Goal: Task Accomplishment & Management: Complete application form

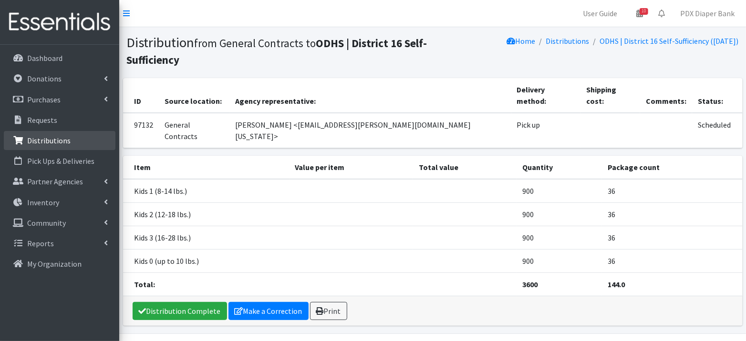
click at [60, 136] on p "Distributions" at bounding box center [48, 141] width 43 height 10
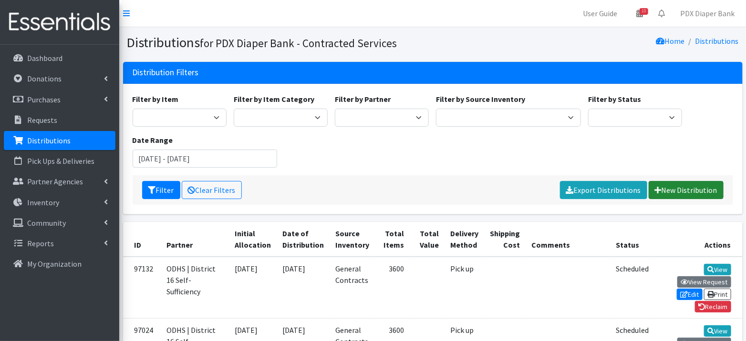
click at [686, 194] on link "New Distribution" at bounding box center [685, 190] width 75 height 18
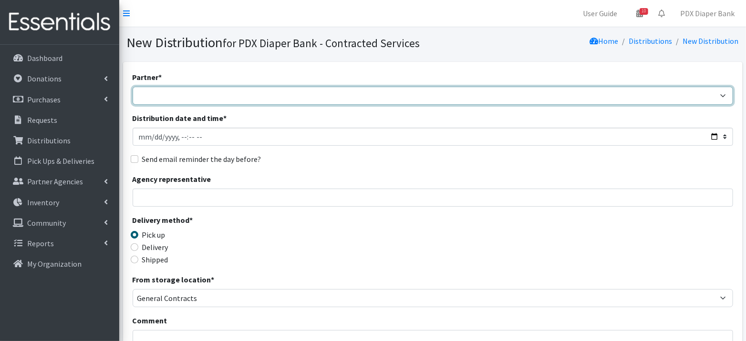
click at [180, 92] on select "Adelante Mujeres Baby Corner at St. Pius Catholic Charities - Outreach [GEOGRAP…" at bounding box center [433, 96] width 600 height 18
select select "3899"
click at [133, 87] on select "Adelante Mujeres Baby Corner at St. Pius Catholic Charities - Outreach [GEOGRAP…" at bounding box center [433, 96] width 600 height 18
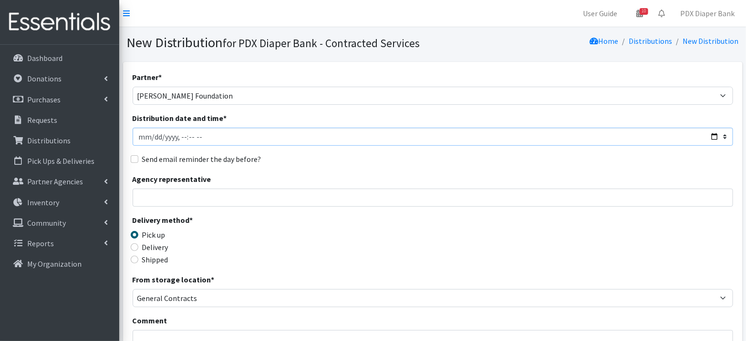
click at [152, 140] on input "Distribution date and time *" at bounding box center [433, 137] width 600 height 18
click at [181, 137] on input "Distribution date and time *" at bounding box center [433, 137] width 600 height 18
type input "[DATE]T10:15"
click at [178, 158] on label "Send email reminder the day before?" at bounding box center [201, 159] width 119 height 11
click at [138, 158] on input "Send email reminder the day before?" at bounding box center [135, 159] width 8 height 8
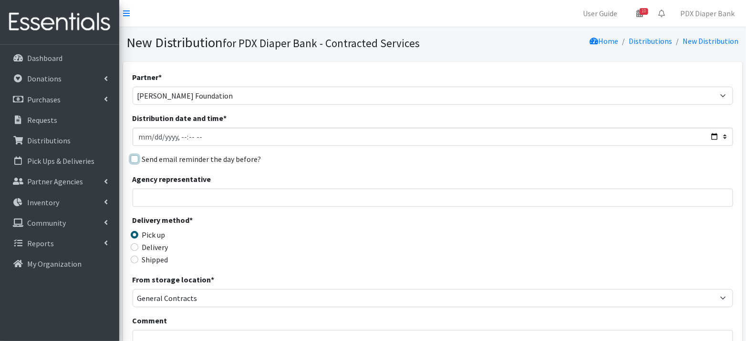
checkbox input "true"
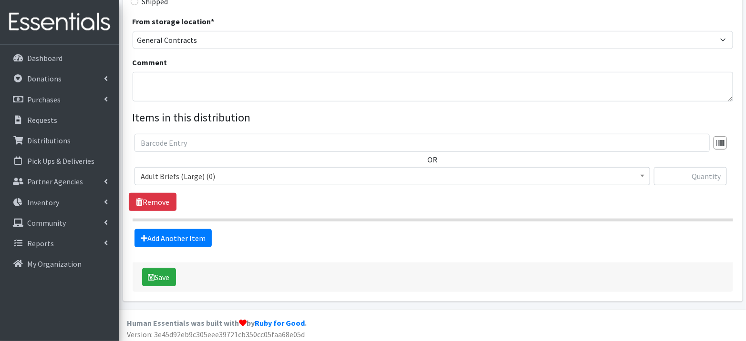
scroll to position [259, 0]
click at [244, 180] on span "Adult Briefs (Large) (0)" at bounding box center [392, 175] width 503 height 13
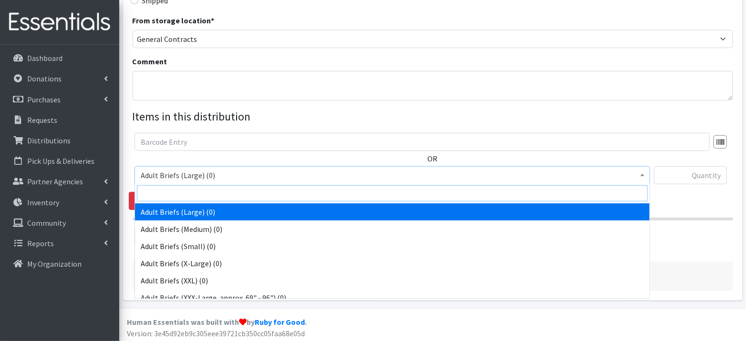
click at [233, 196] on input "search" at bounding box center [392, 193] width 511 height 16
type input "2"
select select "4068"
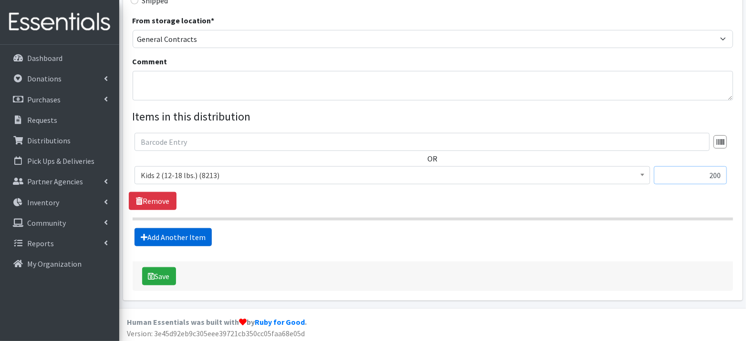
type input "200"
click at [157, 235] on link "Add Another Item" at bounding box center [172, 237] width 77 height 18
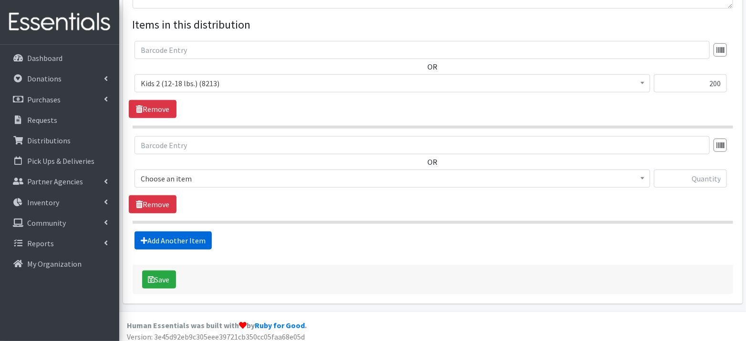
scroll to position [354, 0]
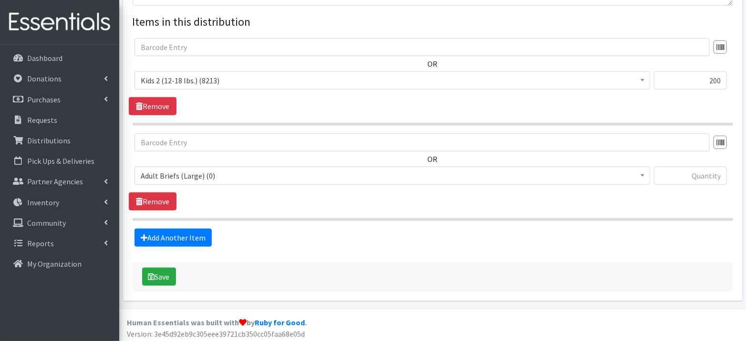
click at [184, 175] on span "Adult Briefs (Large) (0)" at bounding box center [392, 175] width 503 height 13
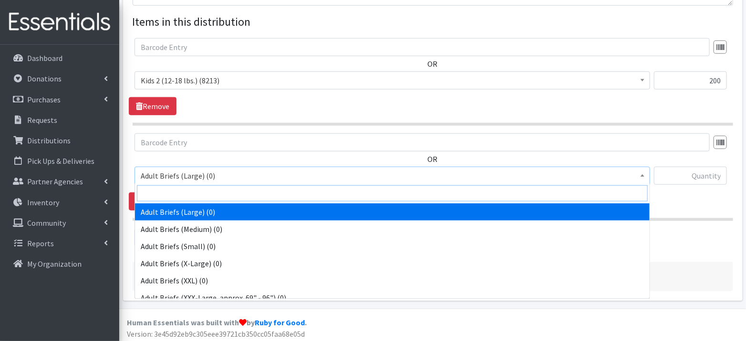
click at [184, 194] on input "search" at bounding box center [392, 193] width 511 height 16
type input "3"
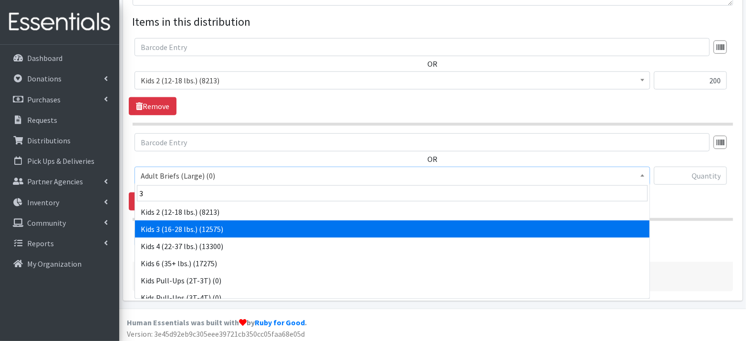
select select "4036"
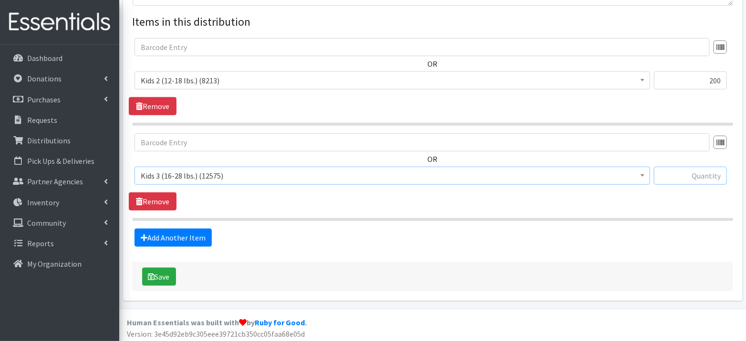
click at [696, 172] on input "text" at bounding box center [690, 176] width 73 height 18
type input "200"
click at [195, 229] on link "Add Another Item" at bounding box center [172, 238] width 77 height 18
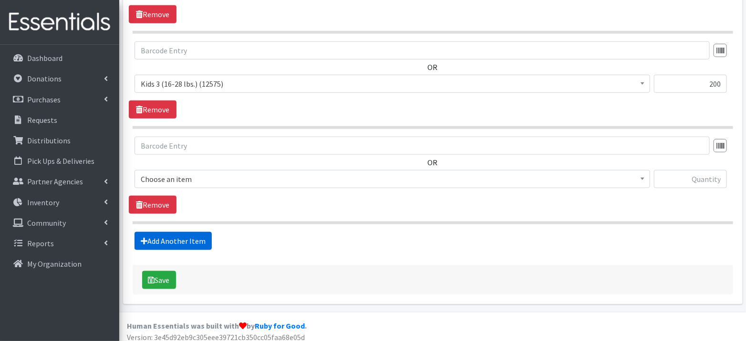
scroll to position [449, 0]
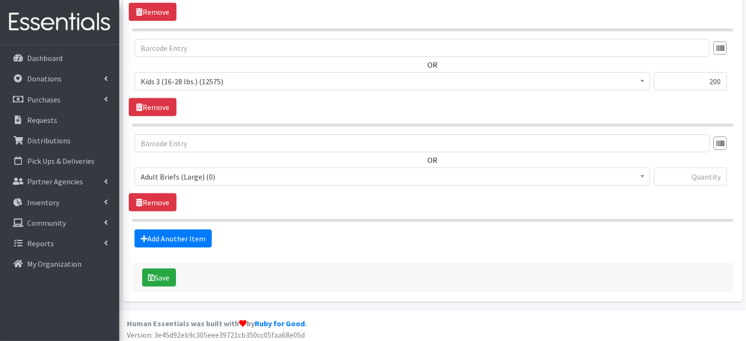
click at [194, 173] on span "Adult Briefs (Large) (0)" at bounding box center [392, 176] width 503 height 13
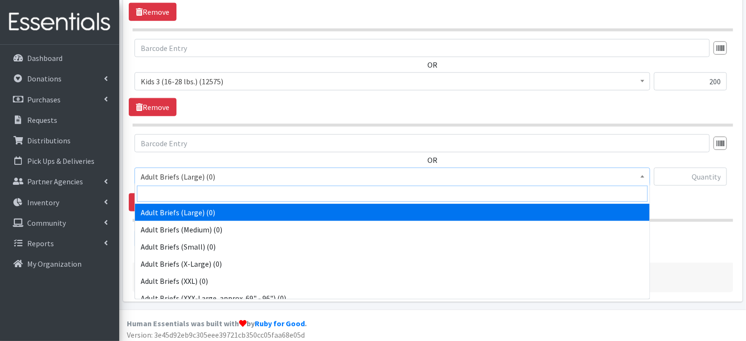
click at [196, 193] on input "search" at bounding box center [392, 194] width 511 height 16
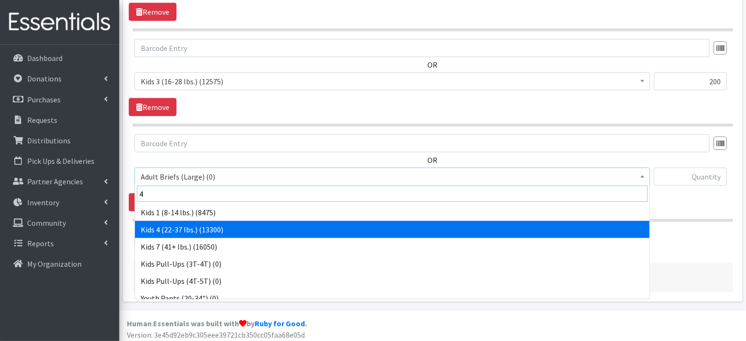
type input "4"
select select "4049"
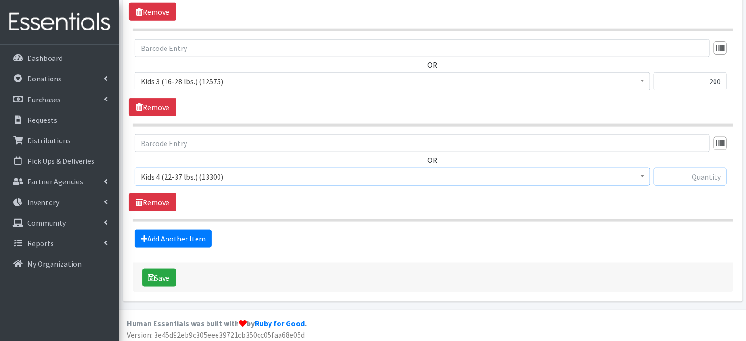
click at [704, 176] on input "text" at bounding box center [690, 177] width 73 height 18
type input "400"
click at [194, 225] on fieldset "Items in this distribution OR Adult Briefs (Large) (0) Adult Briefs (Medium) (0…" at bounding box center [433, 83] width 600 height 329
click at [193, 233] on link "Add Another Item" at bounding box center [172, 239] width 77 height 18
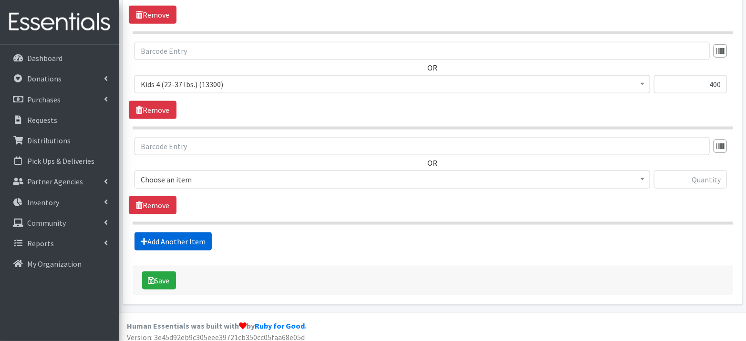
scroll to position [543, 0]
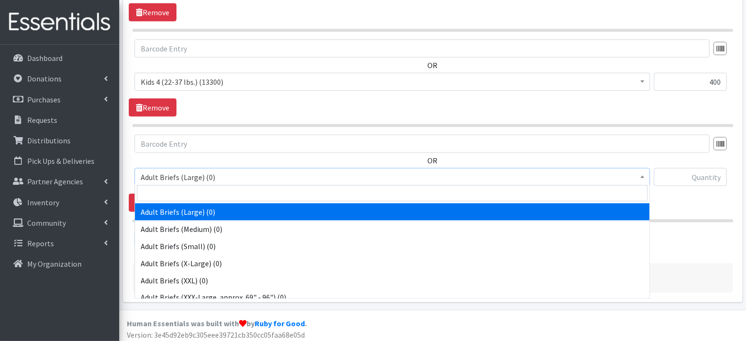
click at [209, 174] on span "Adult Briefs (Large) (0)" at bounding box center [392, 177] width 503 height 13
click at [203, 196] on input "search" at bounding box center [392, 193] width 511 height 16
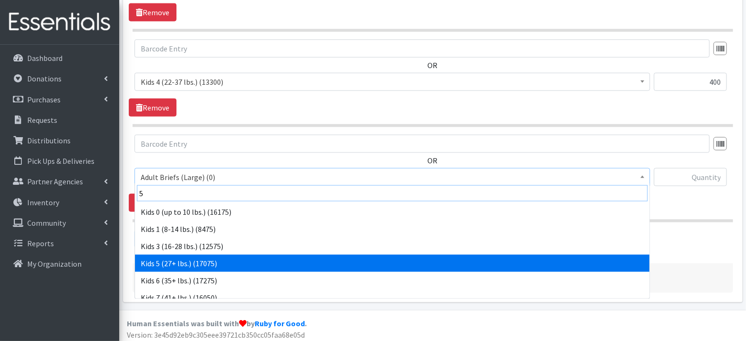
type input "5"
select select "4056"
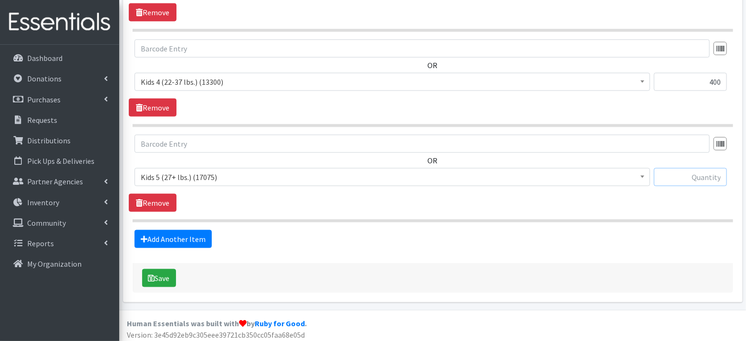
click at [675, 181] on input "text" at bounding box center [690, 177] width 73 height 18
type input "925"
click at [184, 236] on link "Add Another Item" at bounding box center [172, 239] width 77 height 18
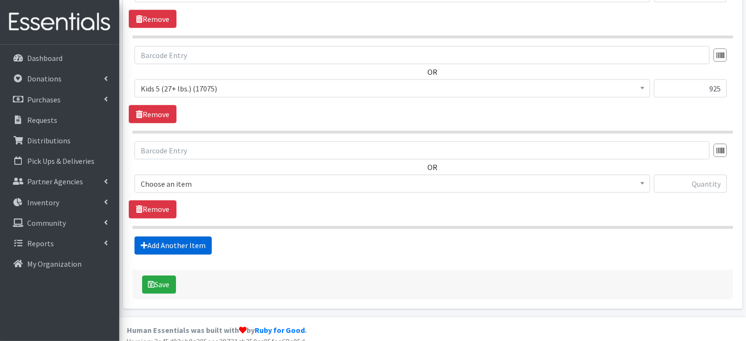
scroll to position [638, 0]
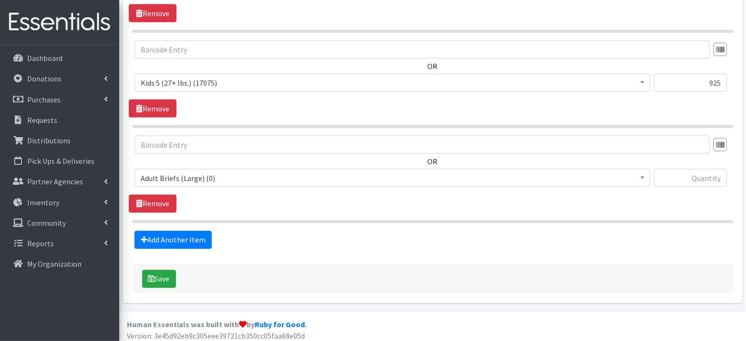
click at [185, 175] on span "Adult Briefs (Large) (0)" at bounding box center [392, 178] width 503 height 13
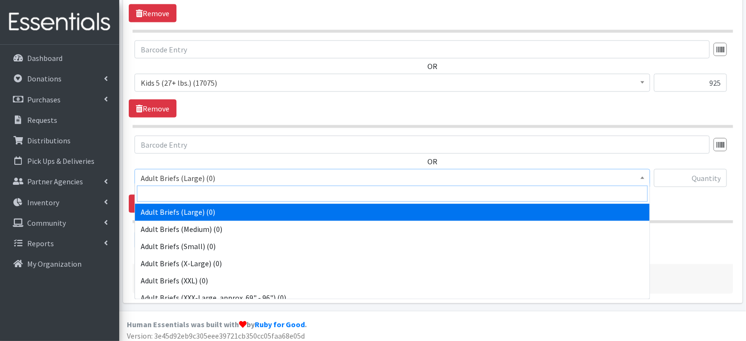
click at [184, 189] on input "search" at bounding box center [392, 194] width 511 height 16
type input "6"
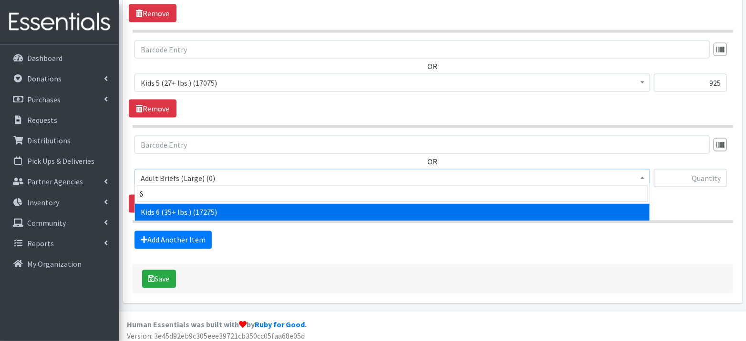
select select "4059"
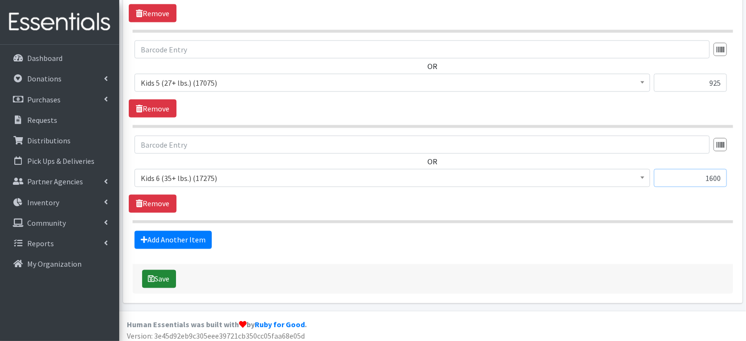
type input "1600"
click at [158, 274] on button "Save" at bounding box center [159, 279] width 34 height 18
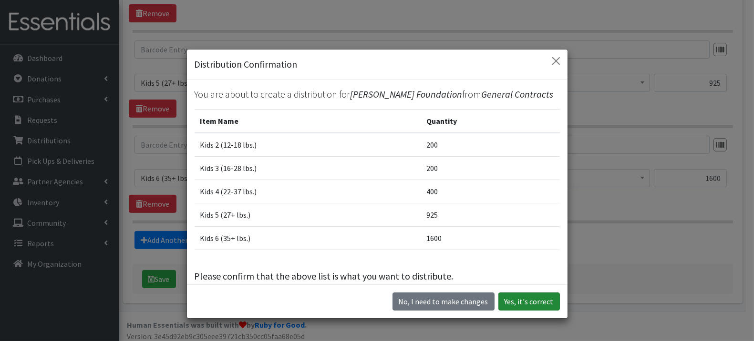
click at [533, 304] on button "Yes, it's correct" at bounding box center [528, 302] width 61 height 18
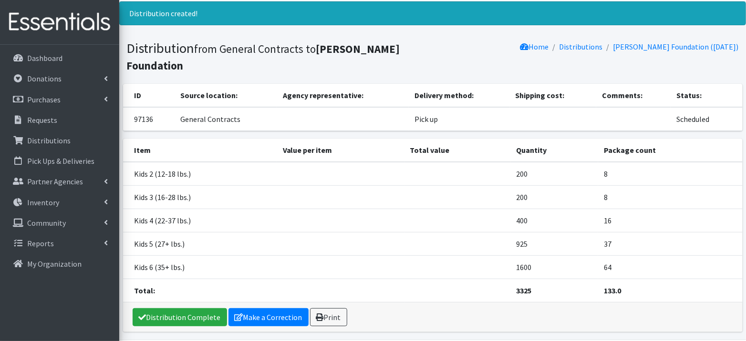
scroll to position [31, 0]
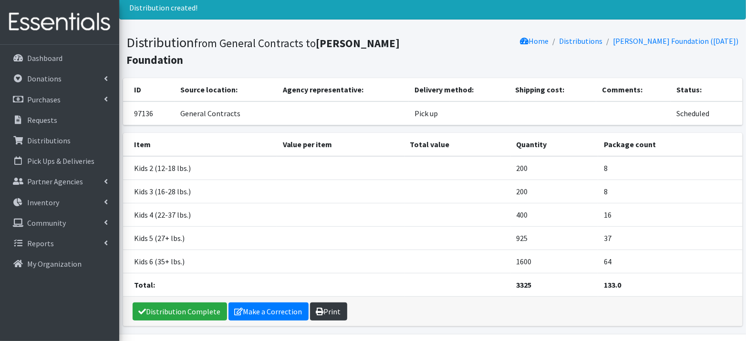
click at [330, 310] on link "Print" at bounding box center [328, 312] width 37 height 18
click at [64, 139] on p "Distributions" at bounding box center [48, 141] width 43 height 10
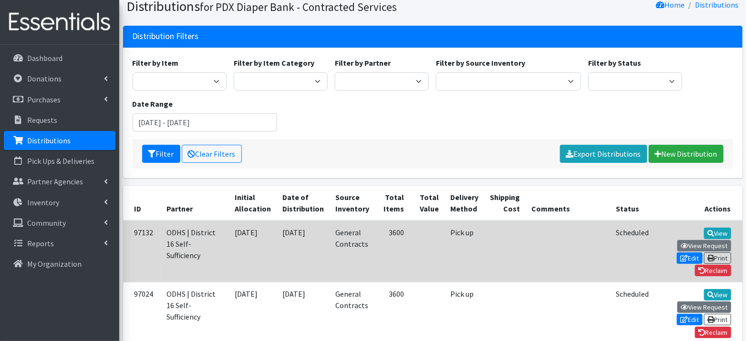
scroll to position [37, 0]
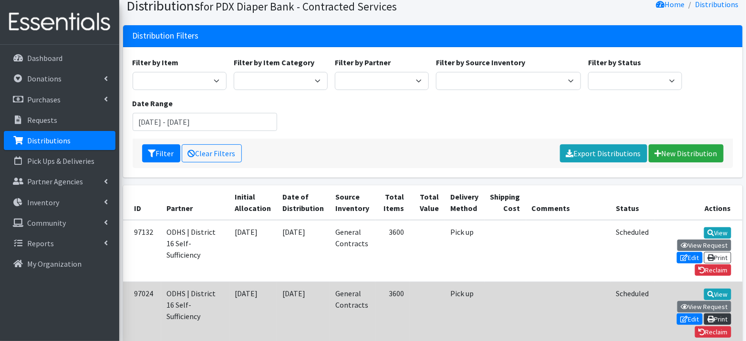
click at [704, 314] on link "Print" at bounding box center [717, 319] width 27 height 11
